Goal: Task Accomplishment & Management: Manage account settings

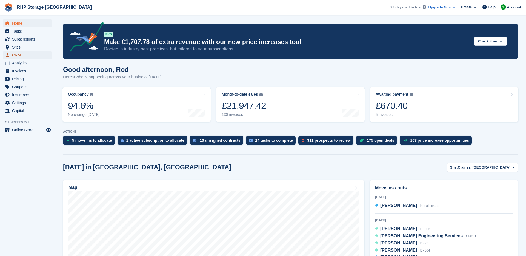
click at [23, 54] on span "CRM" at bounding box center [28, 55] width 33 height 8
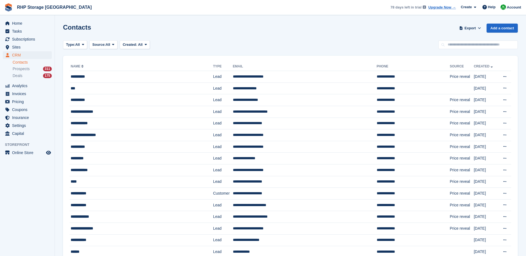
click at [471, 41] on input "text" at bounding box center [477, 44] width 79 height 9
type input "******"
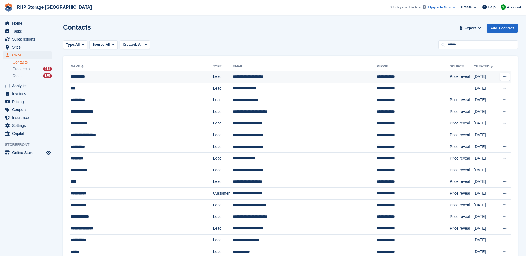
click at [233, 81] on td "**********" at bounding box center [305, 77] width 144 height 12
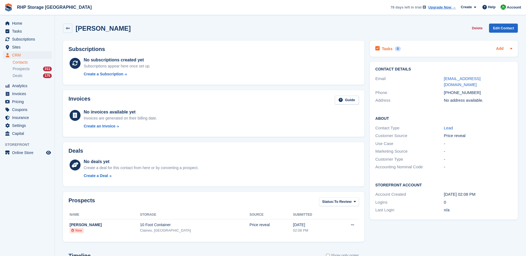
click at [499, 50] on link "Add" at bounding box center [499, 49] width 7 height 6
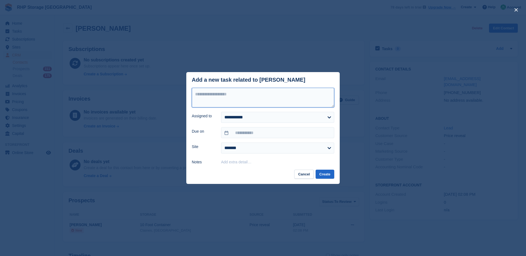
click at [300, 94] on textarea at bounding box center [263, 98] width 142 height 20
type textarea "**********"
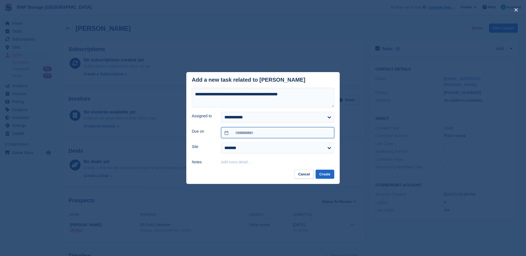
click at [257, 135] on input "text" at bounding box center [277, 132] width 113 height 11
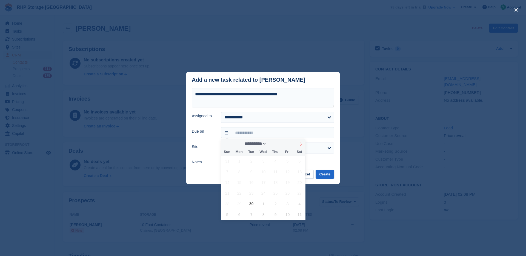
click at [299, 145] on icon at bounding box center [301, 144] width 4 height 4
select select "**"
click at [300, 145] on icon at bounding box center [301, 144] width 4 height 4
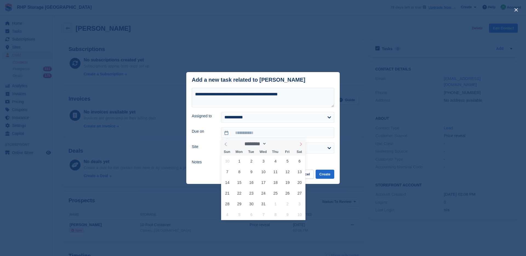
type input "****"
select select "*"
click at [263, 201] on span "28" at bounding box center [263, 203] width 11 height 11
type input "**********"
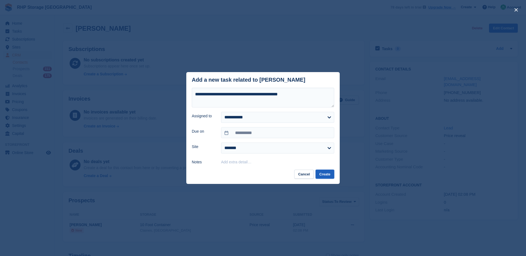
click at [323, 173] on button "Create" at bounding box center [325, 174] width 19 height 9
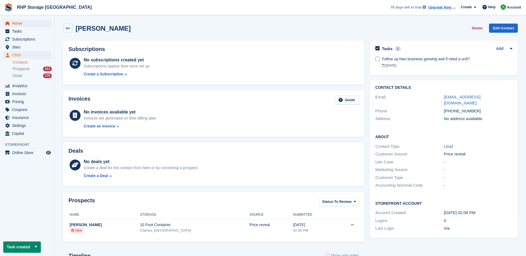
click at [32, 24] on span "Home" at bounding box center [28, 23] width 33 height 8
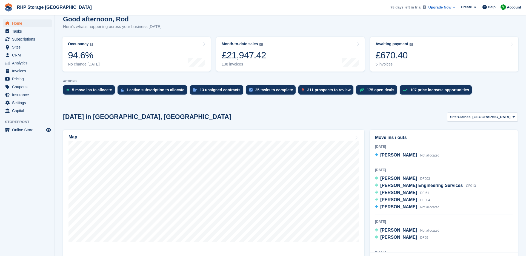
scroll to position [94, 0]
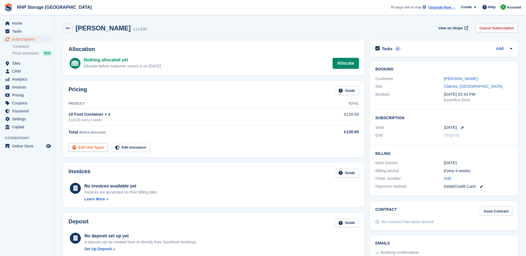
click at [97, 145] on link "Edit Unit Types" at bounding box center [88, 147] width 39 height 9
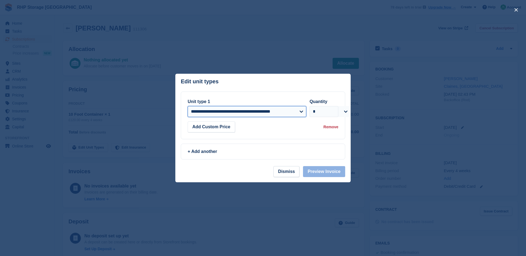
click at [224, 110] on select "**********" at bounding box center [247, 111] width 119 height 11
select select "*****"
click at [188, 106] on select "**********" at bounding box center [247, 111] width 119 height 11
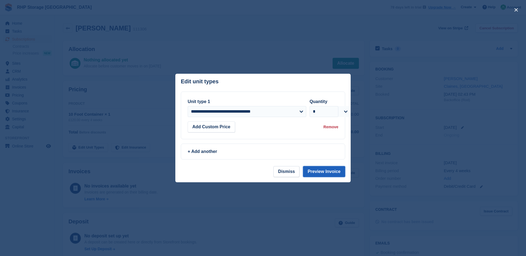
click at [322, 172] on button "Preview Invoice" at bounding box center [324, 171] width 42 height 11
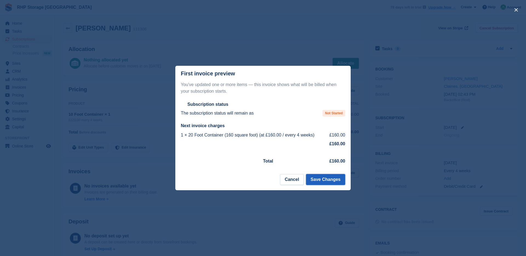
click at [325, 177] on button "Save Changes" at bounding box center [325, 179] width 39 height 11
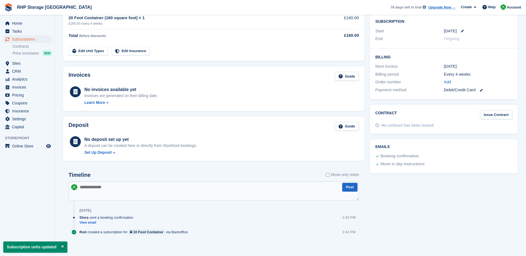
scroll to position [99, 0]
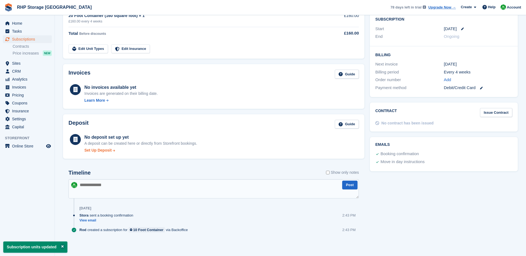
click at [108, 152] on div "Set Up Deposit" at bounding box center [97, 150] width 27 height 6
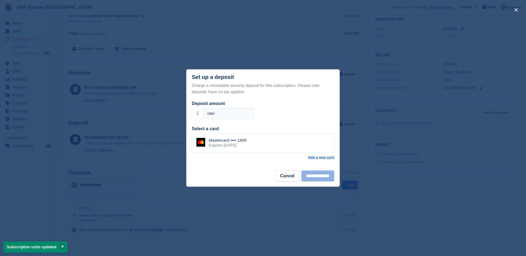
click at [212, 142] on div "Mastercard •••• 1899" at bounding box center [228, 140] width 38 height 5
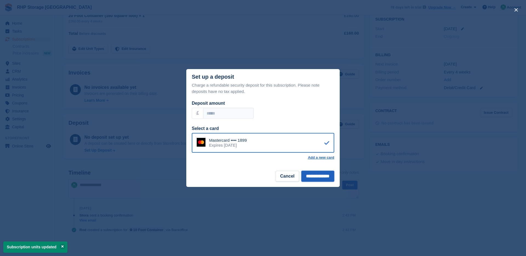
click at [322, 177] on input "**********" at bounding box center [317, 176] width 33 height 11
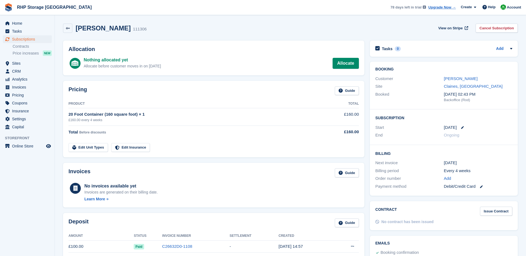
scroll to position [108, 0]
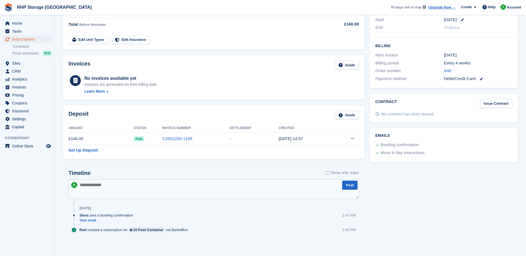
click at [123, 187] on textarea at bounding box center [214, 188] width 290 height 19
type textarea "*"
type textarea "**********"
click at [355, 185] on button "Post" at bounding box center [349, 185] width 15 height 9
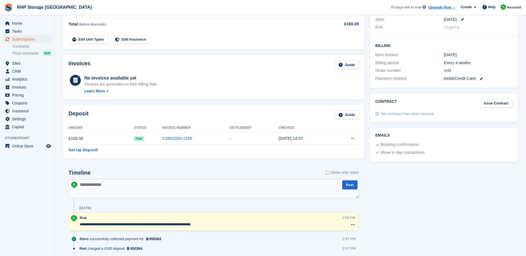
scroll to position [0, 0]
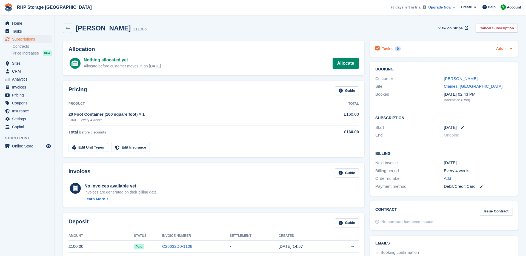
click at [497, 48] on link "Add" at bounding box center [499, 49] width 7 height 6
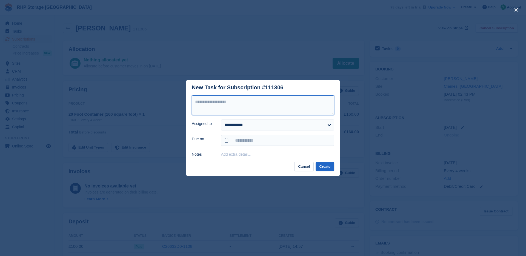
click at [251, 109] on textarea at bounding box center [263, 105] width 142 height 20
click at [300, 164] on button "Cancel" at bounding box center [303, 166] width 19 height 9
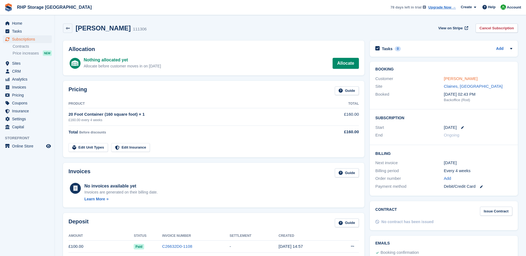
click at [447, 79] on link "Richard Towler" at bounding box center [461, 78] width 34 height 5
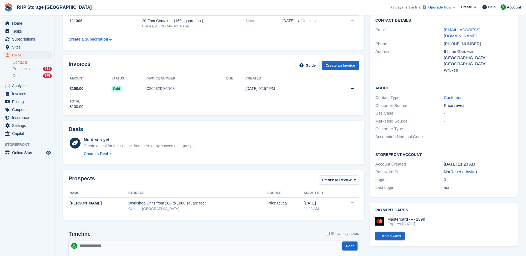
scroll to position [16, 0]
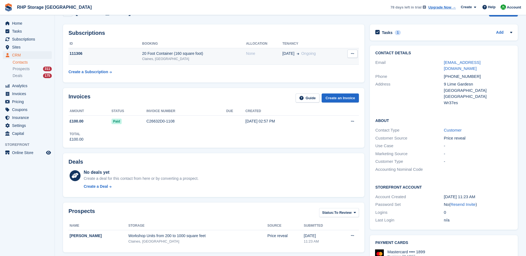
click at [197, 59] on div "Claines, [GEOGRAPHIC_DATA]" at bounding box center [194, 58] width 104 height 5
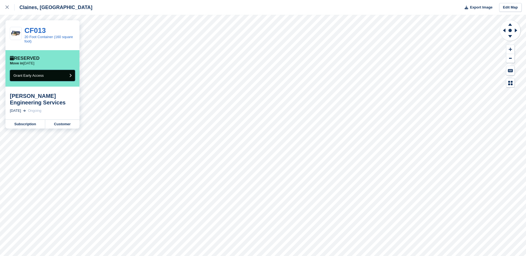
click at [53, 79] on button "Grant Early Access" at bounding box center [42, 75] width 65 height 11
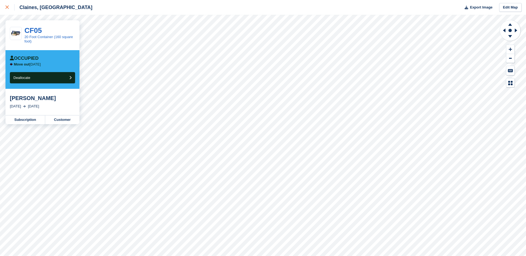
click at [7, 7] on icon at bounding box center [6, 6] width 3 height 3
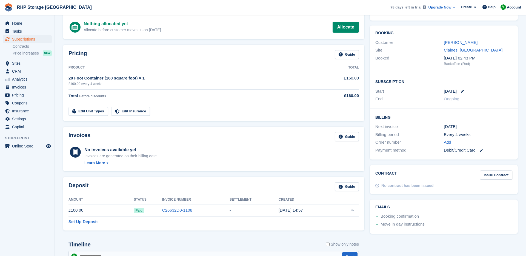
scroll to position [151, 0]
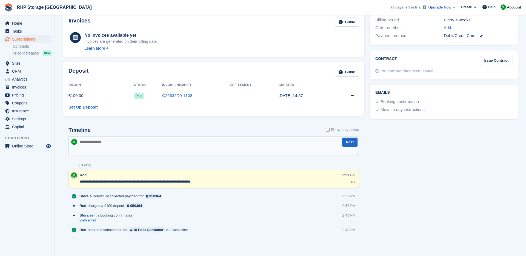
drag, startPoint x: 145, startPoint y: 184, endPoint x: 79, endPoint y: 182, distance: 65.5
click at [79, 182] on div "**********" at bounding box center [214, 179] width 290 height 18
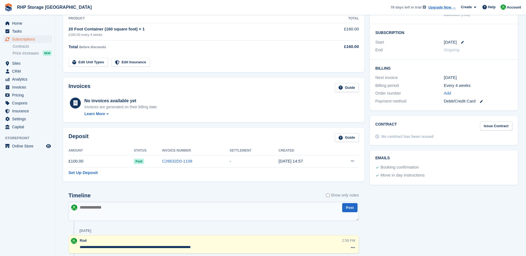
scroll to position [35, 0]
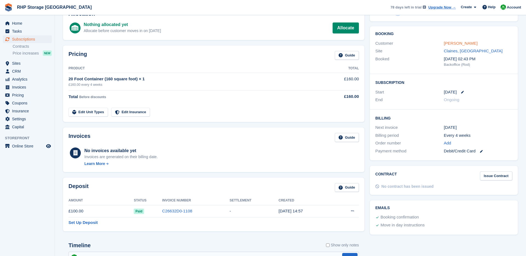
click at [446, 41] on link "[PERSON_NAME]" at bounding box center [461, 43] width 34 height 5
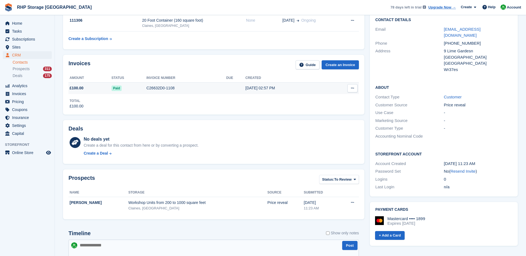
scroll to position [161, 0]
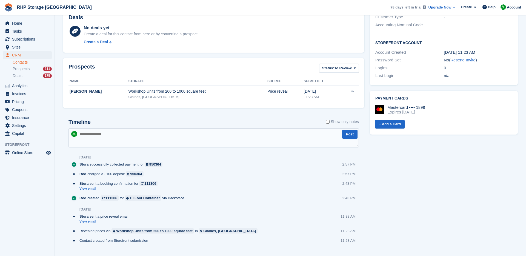
click at [121, 140] on textarea at bounding box center [214, 137] width 290 height 19
paste textarea "**********"
type textarea "**********"
click at [348, 137] on button "Post" at bounding box center [349, 134] width 15 height 9
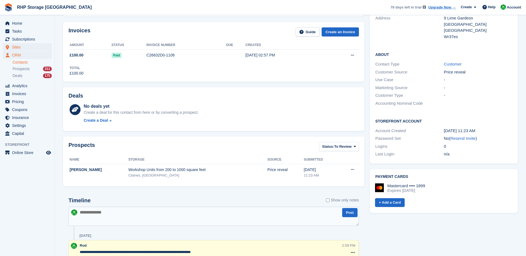
scroll to position [0, 0]
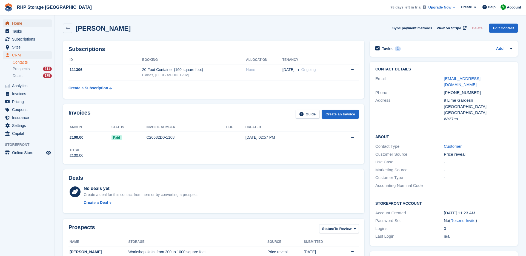
click at [26, 24] on span "Home" at bounding box center [28, 23] width 33 height 8
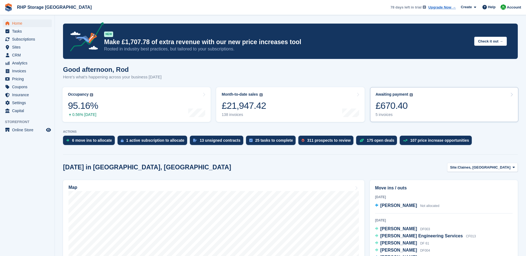
click at [398, 112] on div "Awaiting payment The total outstanding balance on all open invoices. £670.40 5 …" at bounding box center [395, 104] width 38 height 25
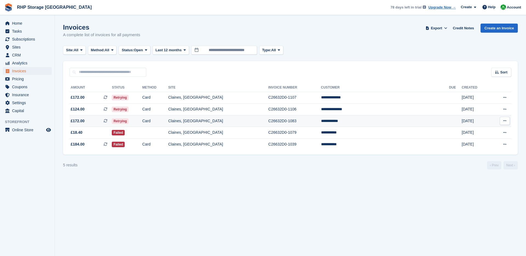
click at [321, 120] on td "C26632D0-1083" at bounding box center [294, 121] width 53 height 12
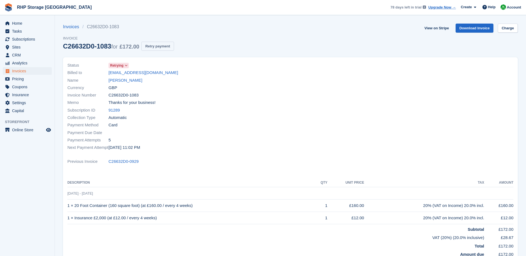
click at [173, 45] on button "Retry payment" at bounding box center [157, 46] width 32 height 9
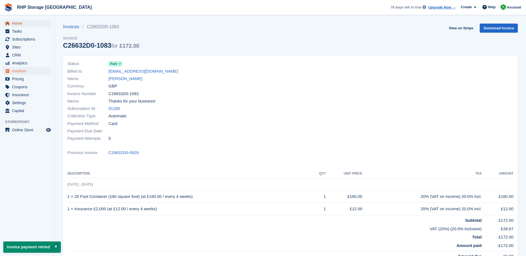
click at [32, 21] on span "Home" at bounding box center [28, 23] width 33 height 8
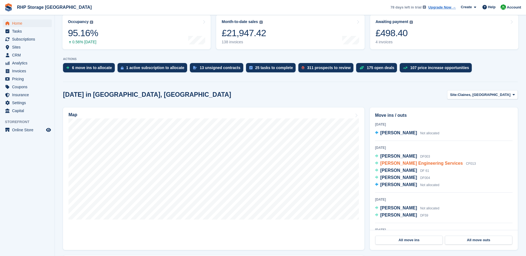
click at [400, 164] on span "Roy Crowe Engineering Services" at bounding box center [421, 163] width 82 height 5
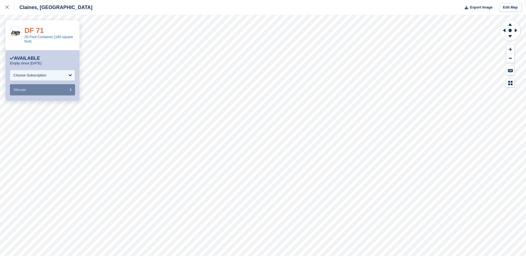
click at [33, 29] on link "DF 71" at bounding box center [33, 30] width 19 height 8
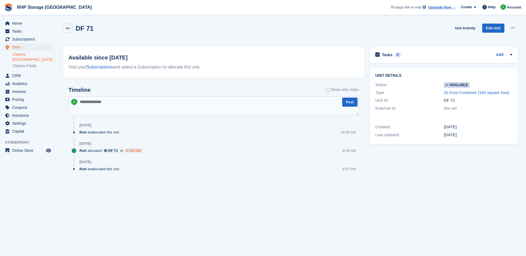
click at [135, 151] on div "107152" at bounding box center [135, 150] width 12 height 5
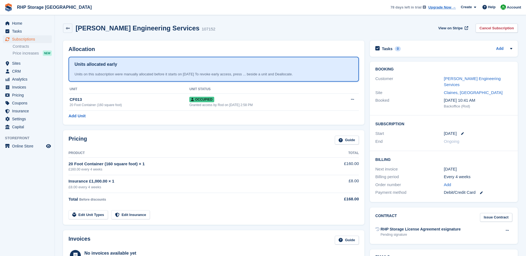
scroll to position [8, 0]
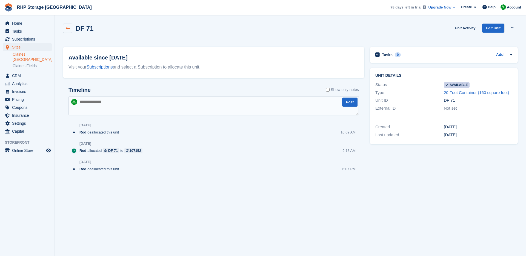
click at [68, 25] on link at bounding box center [67, 28] width 9 height 9
click at [9, 25] on icon "menu" at bounding box center [7, 23] width 4 height 4
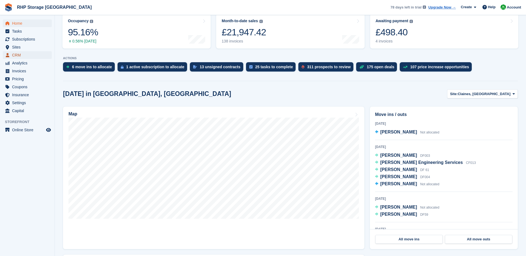
click at [27, 54] on span "CRM" at bounding box center [28, 55] width 33 height 8
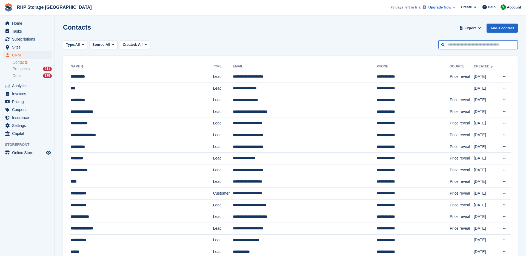
click at [447, 42] on input "text" at bounding box center [477, 44] width 79 height 9
type input "*****"
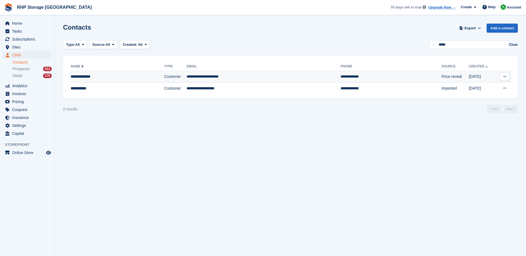
click at [132, 78] on div "**********" at bounding box center [105, 77] width 69 height 6
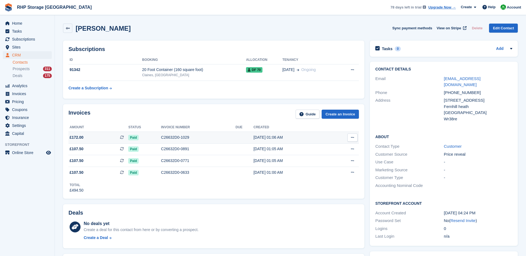
click at [214, 137] on div "C26632D0-1029" at bounding box center [198, 138] width 75 height 6
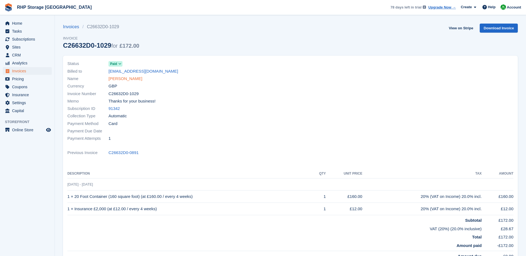
click at [129, 79] on link "[PERSON_NAME]" at bounding box center [126, 79] width 34 height 6
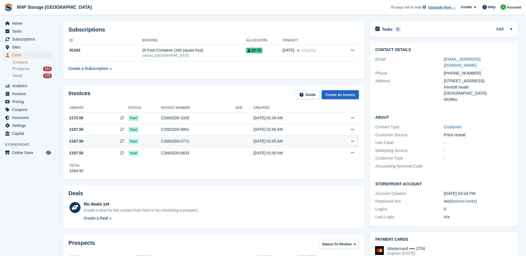
scroll to position [20, 0]
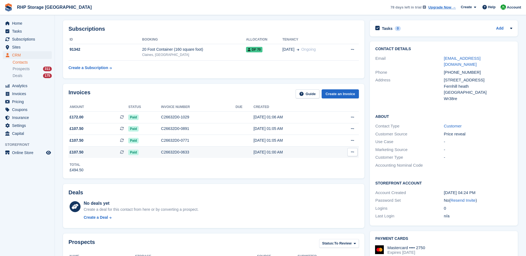
click at [218, 153] on div "C26632D0-0633" at bounding box center [198, 152] width 75 height 6
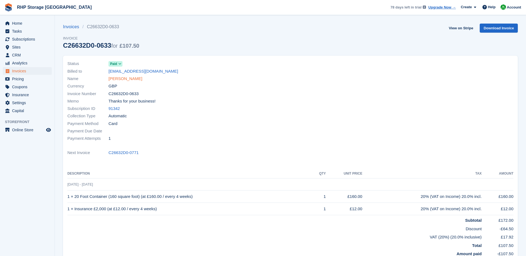
click at [115, 80] on link "[PERSON_NAME]" at bounding box center [126, 79] width 34 height 6
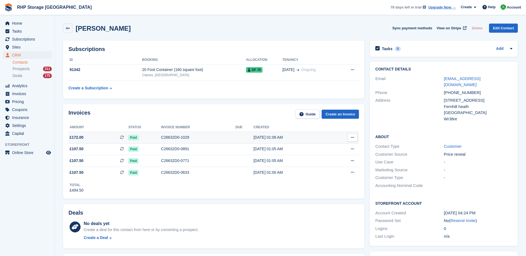
scroll to position [19, 0]
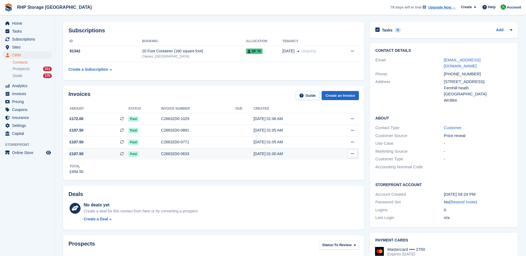
click at [181, 155] on div "C26632D0-0633" at bounding box center [198, 154] width 75 height 6
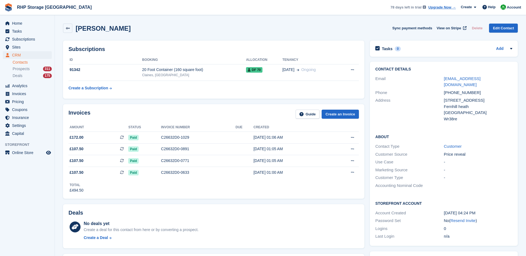
scroll to position [11, 0]
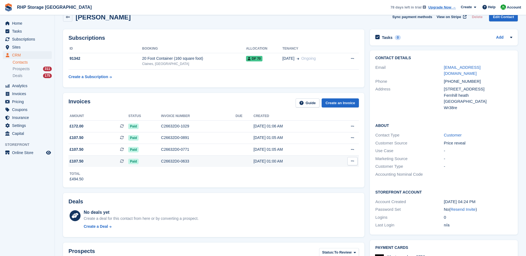
click at [208, 161] on div "C26632D0-0633" at bounding box center [198, 161] width 75 height 6
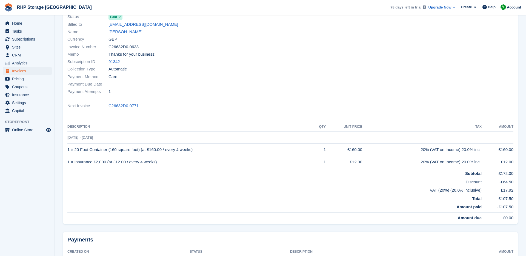
scroll to position [41, 0]
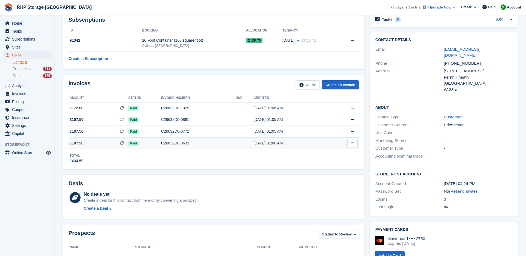
scroll to position [30, 0]
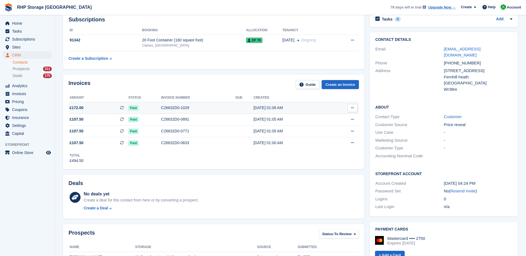
click at [106, 107] on span "£172.00 This is a recurring subscription invoice." at bounding box center [99, 108] width 60 height 6
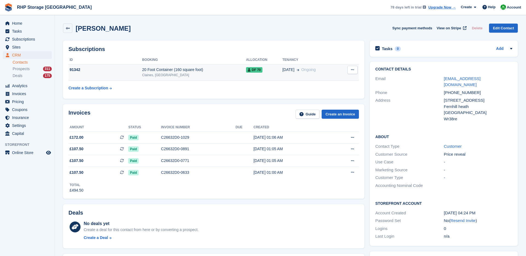
click at [174, 77] on div "Claines, [GEOGRAPHIC_DATA]" at bounding box center [194, 75] width 104 height 5
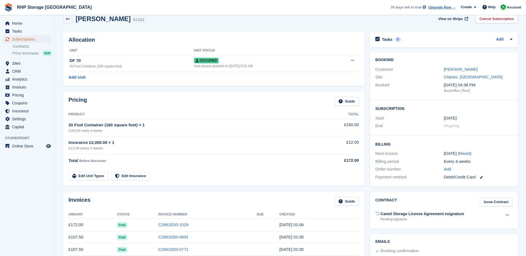
scroll to position [10, 0]
click at [444, 153] on div "9 Oct ( Reset )" at bounding box center [478, 153] width 69 height 6
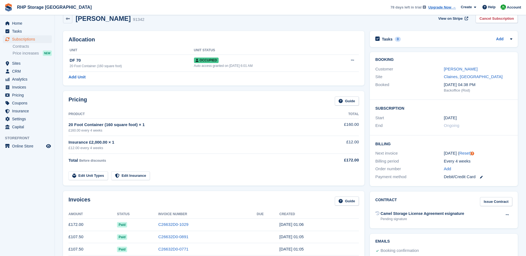
click at [444, 153] on div "9 Oct ( Reset )" at bounding box center [478, 153] width 69 height 6
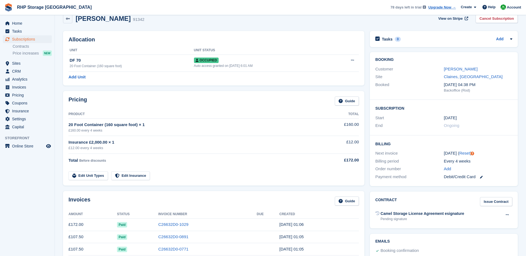
click at [444, 153] on div "9 Oct ( Reset )" at bounding box center [478, 153] width 69 height 6
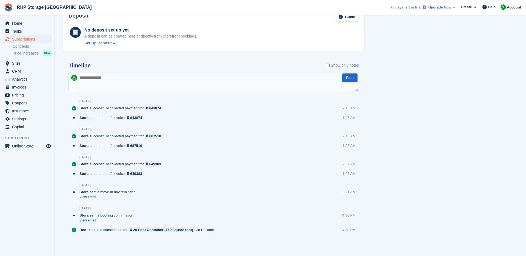
scroll to position [0, 0]
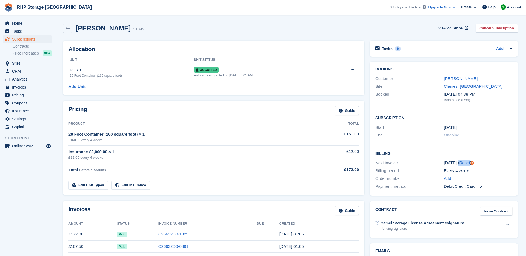
click at [424, 145] on div "Billing Next invoice 9 Oct ( Reset ) Billing period Every 4 weeks Order number …" at bounding box center [444, 170] width 148 height 51
click at [452, 76] on link "[PERSON_NAME]" at bounding box center [461, 78] width 34 height 5
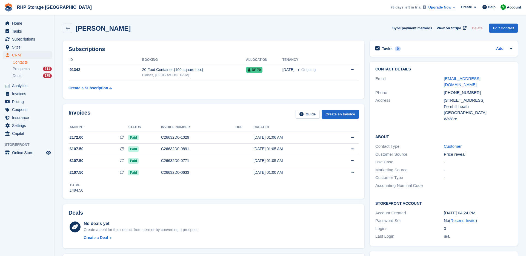
click at [167, 97] on div "Subscriptions ID Booking Allocation Tenancy 91342 20 Foot Container (160 square…" at bounding box center [213, 70] width 301 height 58
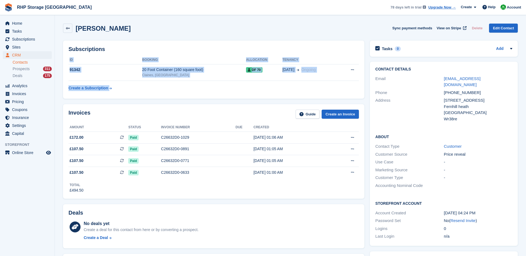
click at [178, 92] on table "ID Booking Allocation Tenancy 91342 20 Foot Container (160 square foot) Claines…" at bounding box center [214, 75] width 290 height 38
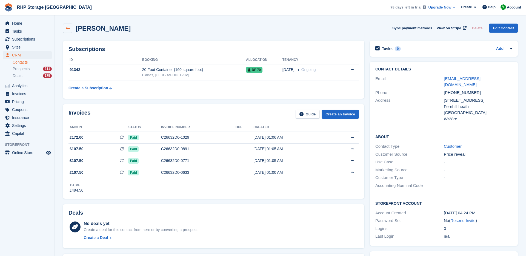
click at [68, 27] on icon at bounding box center [68, 28] width 4 height 4
click at [178, 74] on div "Claines, [GEOGRAPHIC_DATA]" at bounding box center [194, 75] width 104 height 5
click at [32, 53] on span "CRM" at bounding box center [28, 55] width 33 height 8
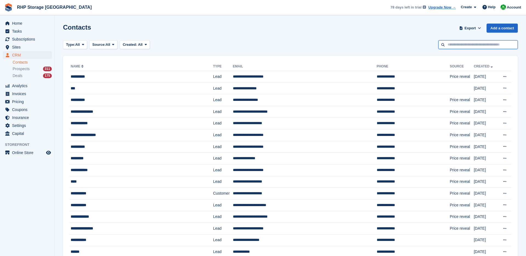
click at [447, 46] on input "text" at bounding box center [477, 44] width 79 height 9
type input "*****"
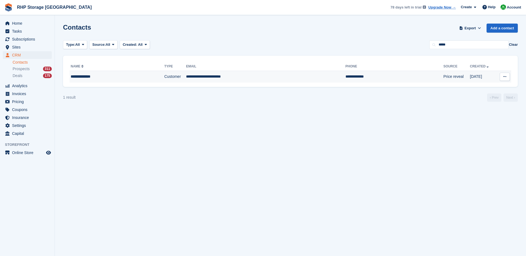
click at [164, 74] on td "Customer" at bounding box center [175, 77] width 22 height 12
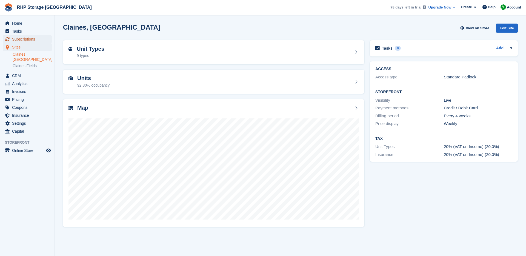
click at [24, 40] on span "Subscriptions" at bounding box center [28, 39] width 33 height 8
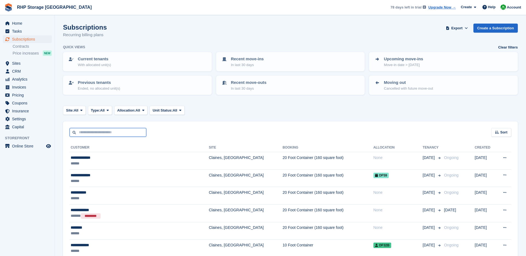
click at [115, 133] on input "text" at bounding box center [108, 132] width 77 height 9
type input "*****"
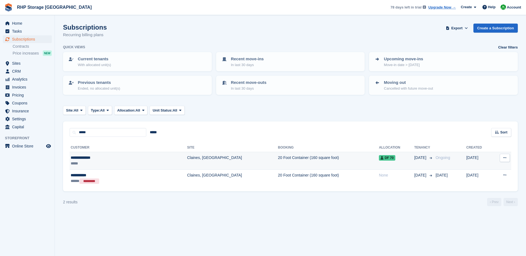
click at [93, 159] on div "**********" at bounding box center [106, 158] width 70 height 6
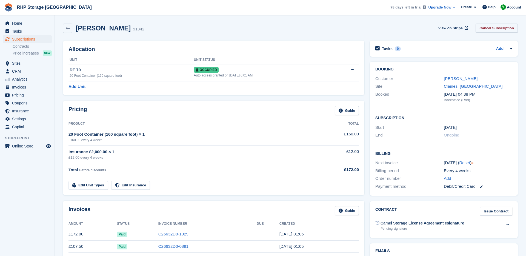
click at [484, 30] on link "Cancel Subscription" at bounding box center [497, 28] width 42 height 9
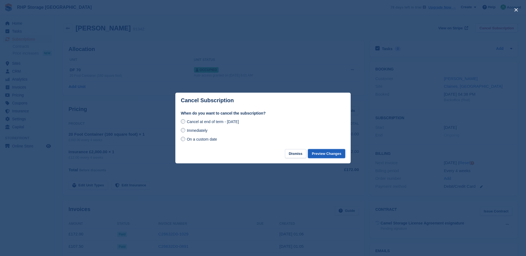
click at [324, 154] on button "Preview Changes" at bounding box center [326, 153] width 37 height 9
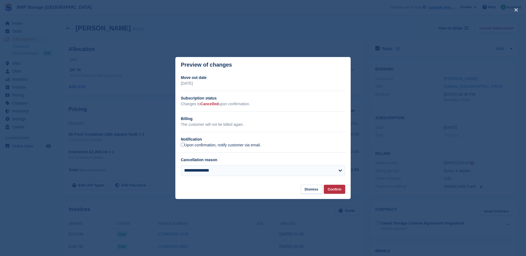
click at [184, 144] on label "Upon confirmation, notify customer via email." at bounding box center [221, 145] width 80 height 5
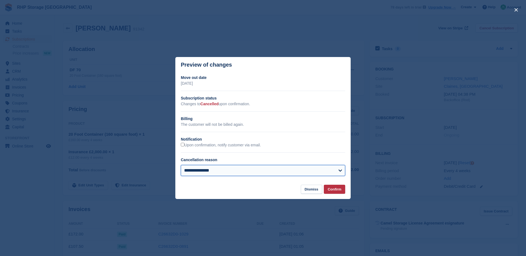
click at [207, 166] on select "**********" at bounding box center [263, 170] width 164 height 11
select select "**********"
click at [181, 165] on select "**********" at bounding box center [263, 170] width 164 height 11
click at [334, 189] on button "Confirm" at bounding box center [334, 189] width 21 height 9
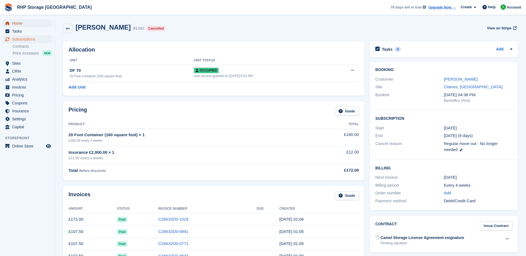
click at [29, 26] on span "Home" at bounding box center [28, 23] width 33 height 8
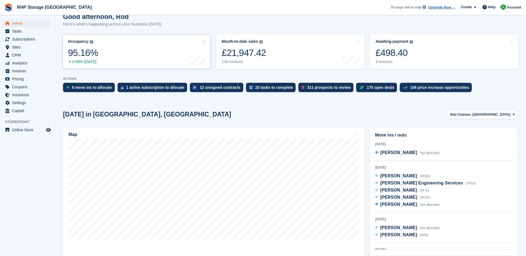
scroll to position [52, 0]
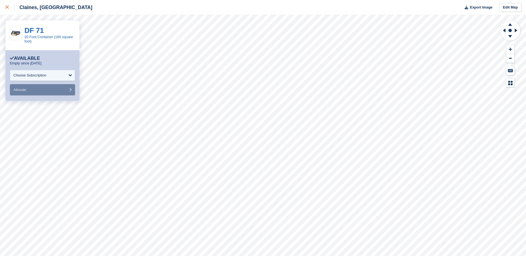
click at [9, 6] on div at bounding box center [9, 7] width 9 height 7
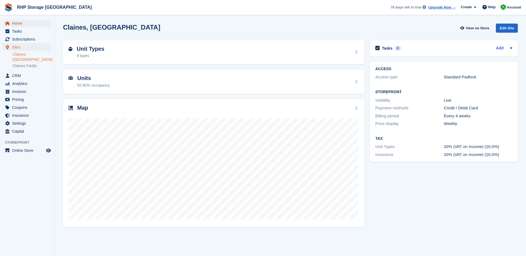
click at [35, 26] on span "Home" at bounding box center [28, 23] width 33 height 8
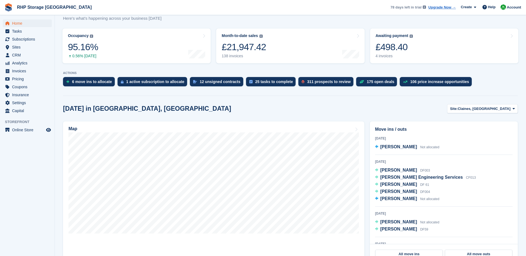
scroll to position [58, 0]
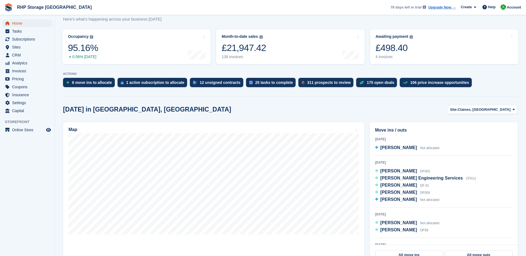
click at [16, 23] on span "Home" at bounding box center [28, 23] width 33 height 8
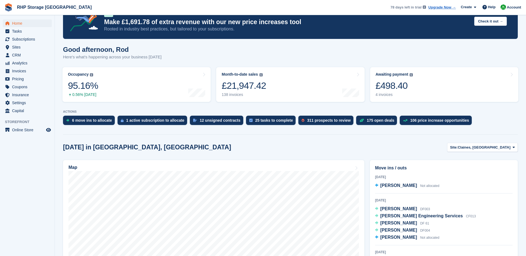
scroll to position [28, 0]
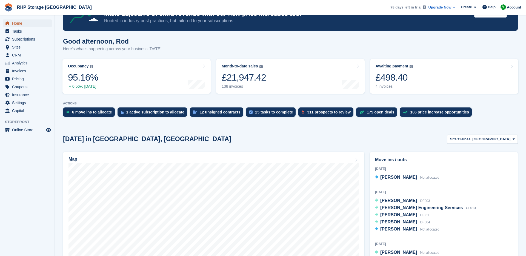
click at [18, 24] on span "Home" at bounding box center [28, 23] width 33 height 8
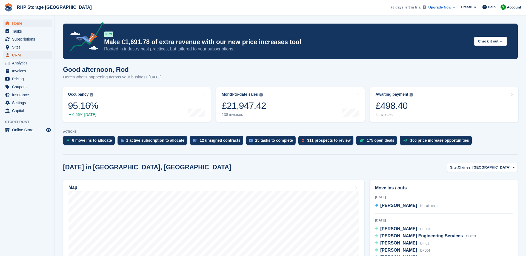
click at [30, 53] on span "CRM" at bounding box center [28, 55] width 33 height 8
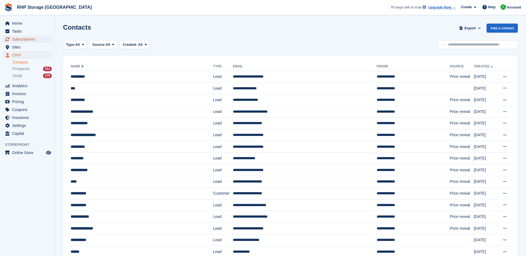
click at [24, 41] on span "Subscriptions" at bounding box center [28, 39] width 33 height 8
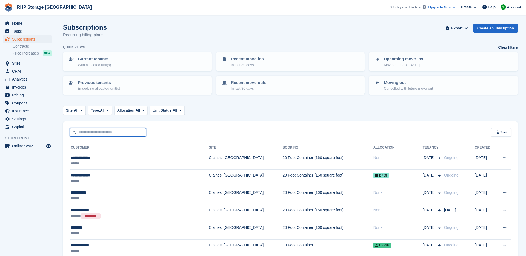
click at [94, 136] on input "text" at bounding box center [108, 132] width 77 height 9
type input "*****"
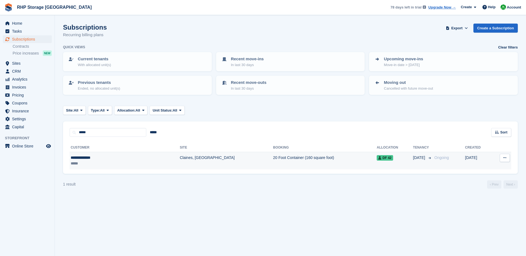
click at [113, 161] on div "*****" at bounding box center [103, 164] width 64 height 6
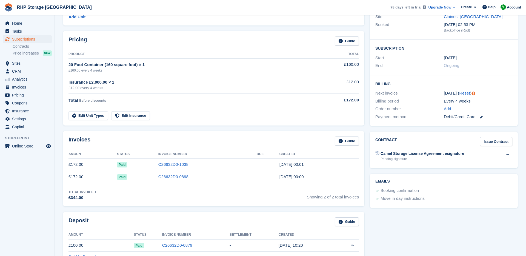
scroll to position [70, 0]
click at [220, 163] on td "C26632D0-1038" at bounding box center [207, 164] width 98 height 12
click at [182, 163] on link "C26632D0-1038" at bounding box center [173, 163] width 30 height 5
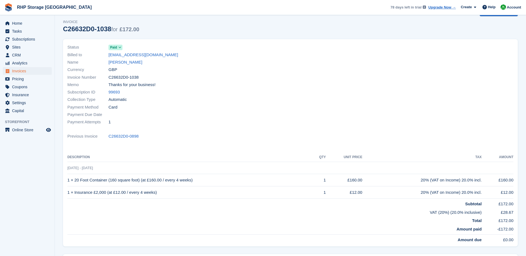
scroll to position [18, 0]
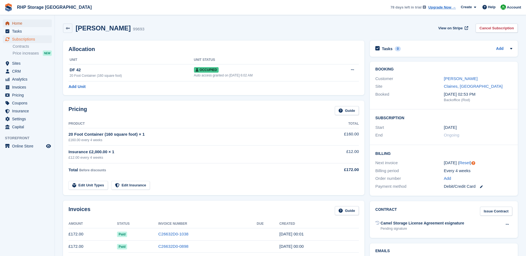
click at [17, 20] on span "Home" at bounding box center [28, 23] width 33 height 8
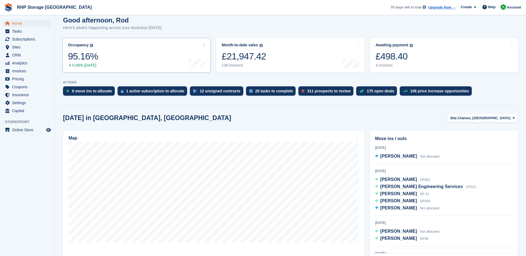
scroll to position [50, 0]
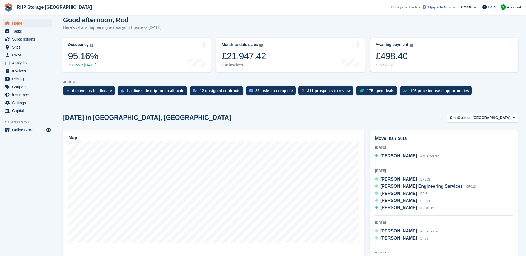
click at [401, 57] on div "£498.40" at bounding box center [395, 55] width 38 height 11
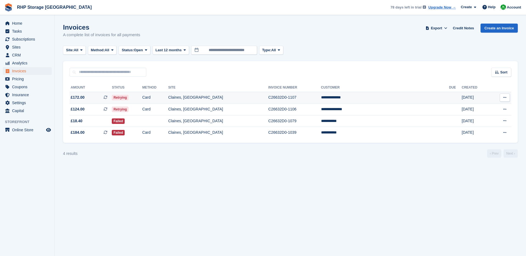
click at [243, 101] on td "Claines, [GEOGRAPHIC_DATA]" at bounding box center [218, 98] width 100 height 12
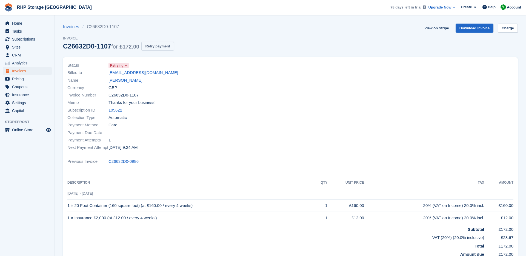
click at [160, 42] on button "Retry payment" at bounding box center [157, 46] width 32 height 9
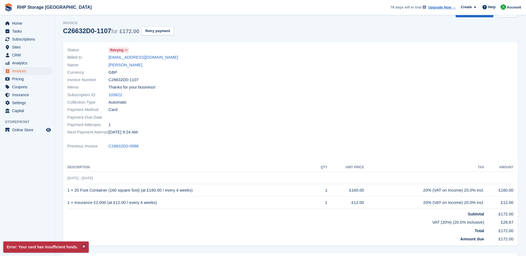
scroll to position [16, 0]
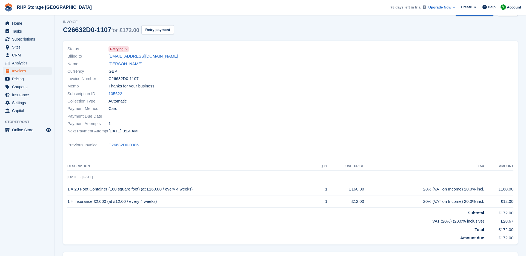
click at [181, 81] on div "Invoice Number C26632D0-1107" at bounding box center [177, 78] width 220 height 7
click at [126, 87] on span "Thanks for your business!" at bounding box center [132, 86] width 47 height 6
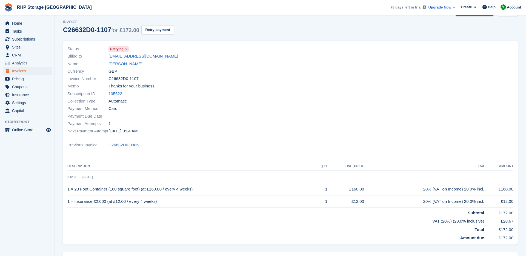
click at [126, 87] on span "Thanks for your business!" at bounding box center [132, 86] width 47 height 6
